Goal: Find specific page/section

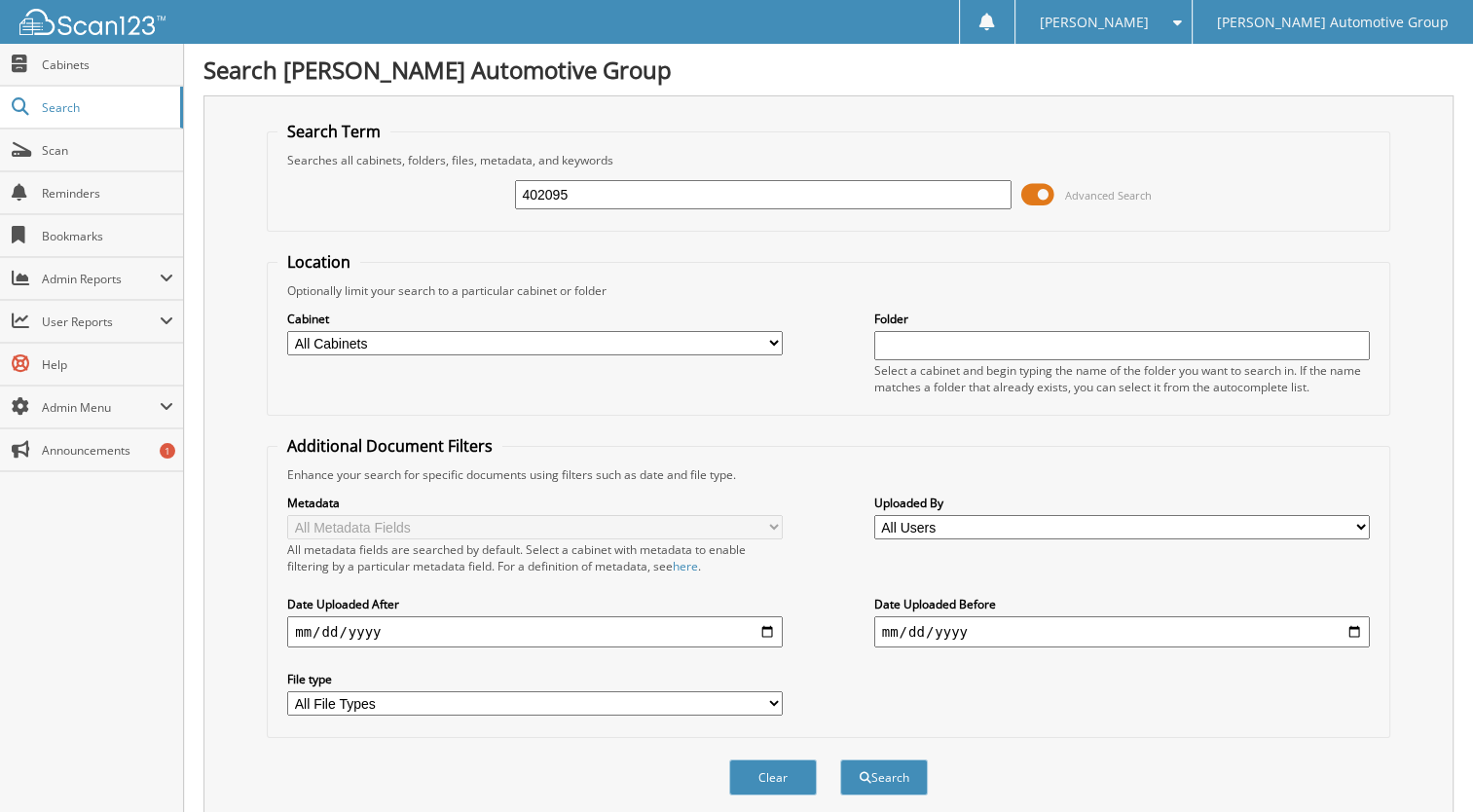
type input "402095"
click at [840, 759] on button "Search" at bounding box center [883, 777] width 88 height 36
click at [602, 197] on input "402095" at bounding box center [763, 195] width 496 height 29
